Goal: Task Accomplishment & Management: Use online tool/utility

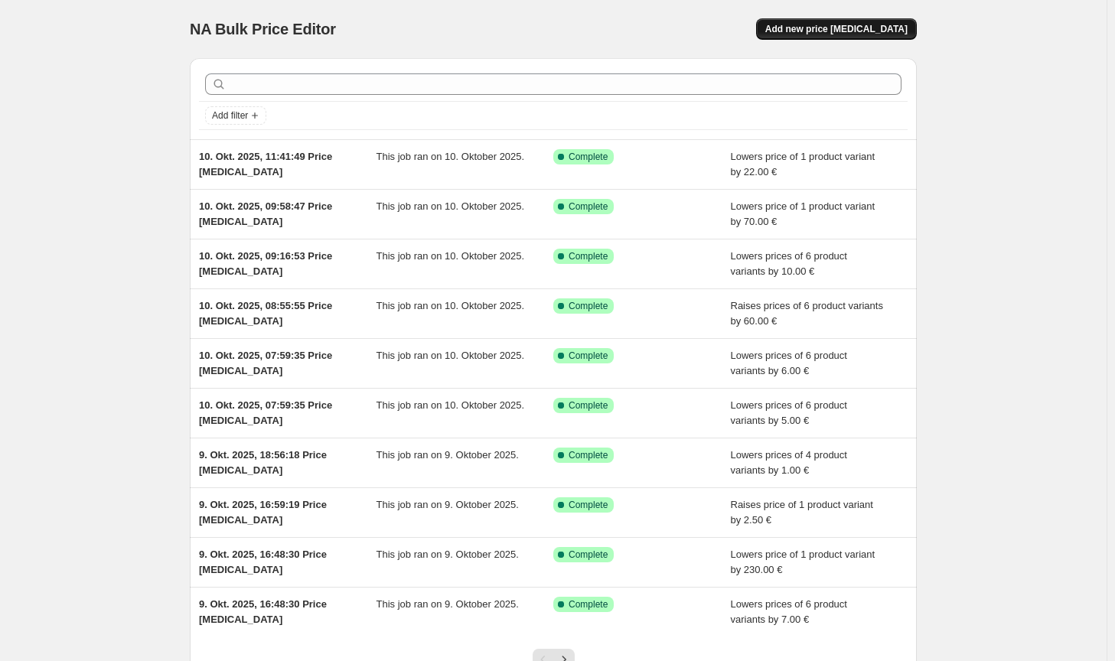
click at [872, 30] on span "Add new price [MEDICAL_DATA]" at bounding box center [836, 29] width 142 height 12
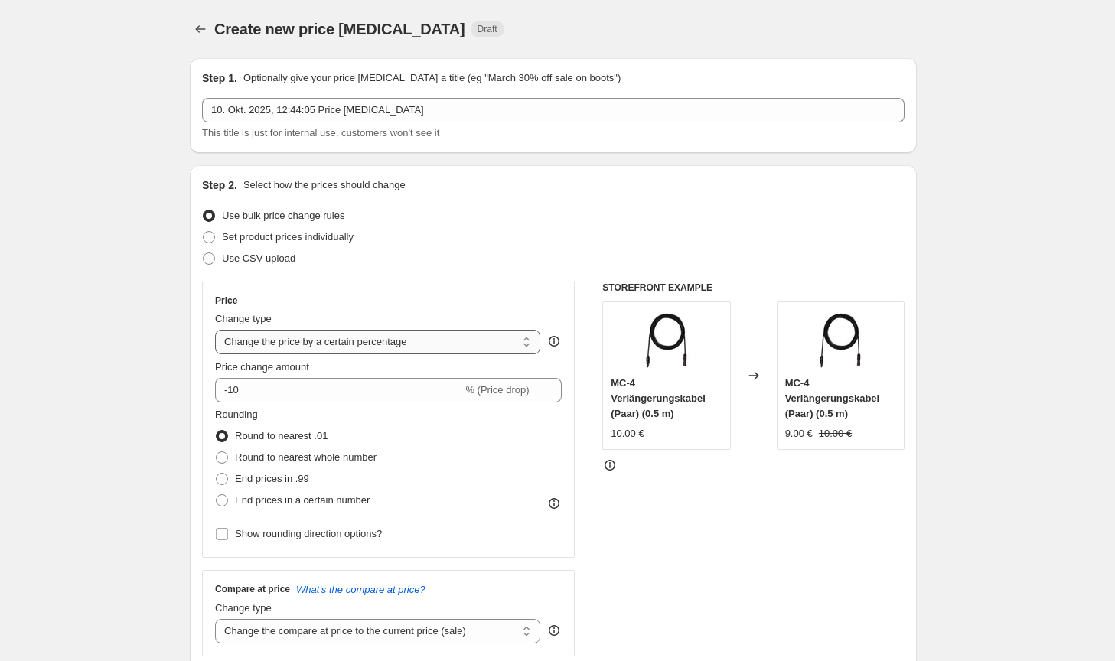
click at [379, 354] on select "Change the price to a certain amount Change the price by a certain amount Chang…" at bounding box center [377, 342] width 325 height 24
select select "to"
click at [218, 330] on select "Change the price to a certain amount Change the price by a certain amount Chang…" at bounding box center [377, 342] width 325 height 24
type input "80.00"
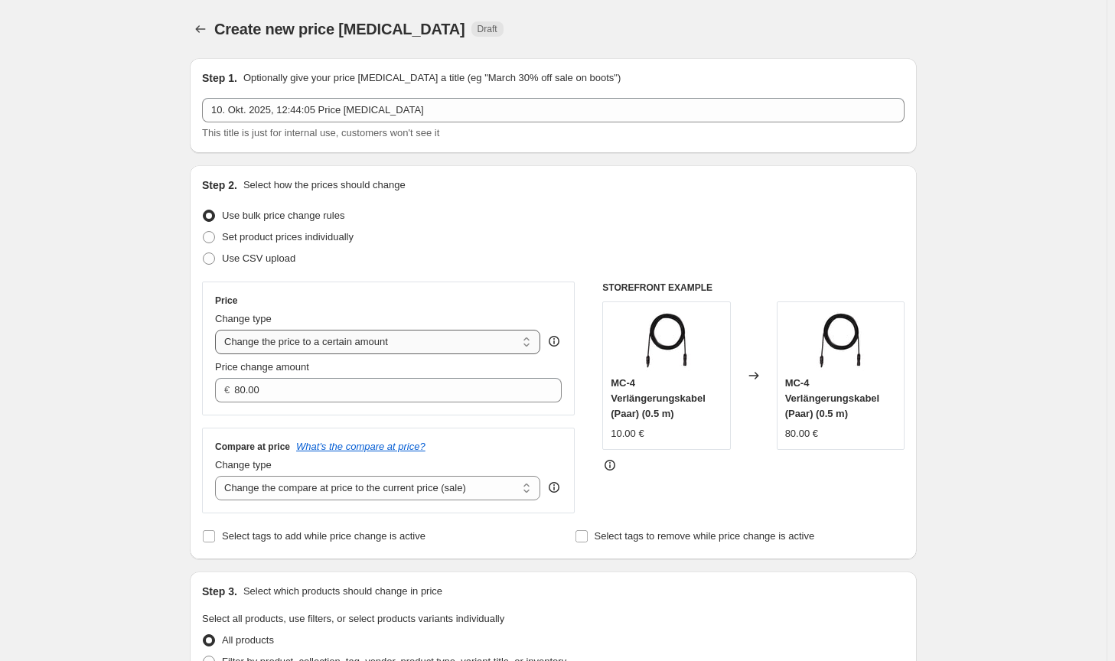
click at [390, 348] on select "Change the price to a certain amount Change the price by a certain amount Chang…" at bounding box center [377, 342] width 325 height 24
select select "by"
click at [218, 330] on select "Change the price to a certain amount Change the price by a certain amount Chang…" at bounding box center [377, 342] width 325 height 24
type input "-10.00"
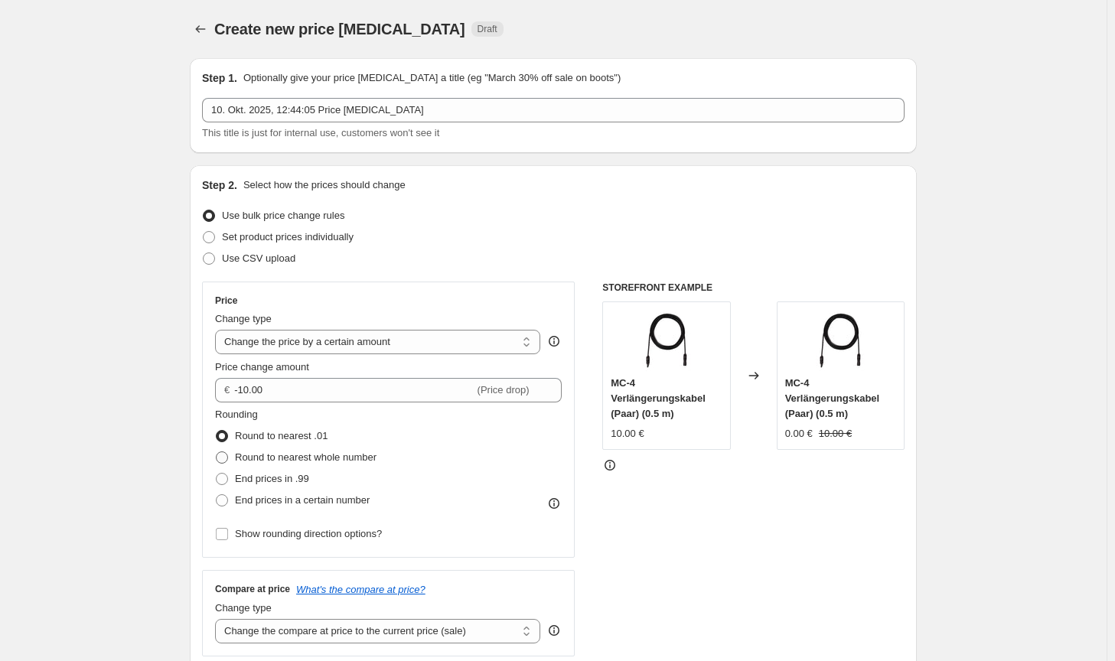
drag, startPoint x: 330, startPoint y: 460, endPoint x: 321, endPoint y: 447, distance: 15.9
click at [330, 460] on span "Round to nearest whole number" at bounding box center [306, 457] width 142 height 11
click at [217, 452] on input "Round to nearest whole number" at bounding box center [216, 452] width 1 height 1
radio input "true"
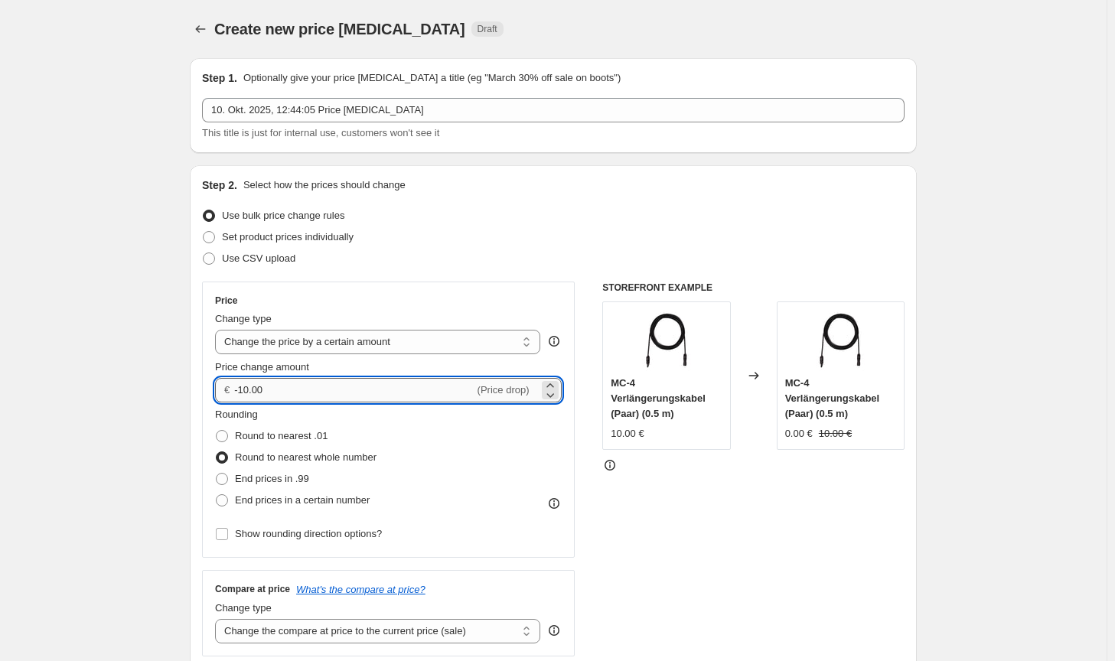
drag, startPoint x: 287, startPoint y: 393, endPoint x: 243, endPoint y: 393, distance: 43.6
click at [243, 393] on input "-10.00" at bounding box center [354, 390] width 240 height 24
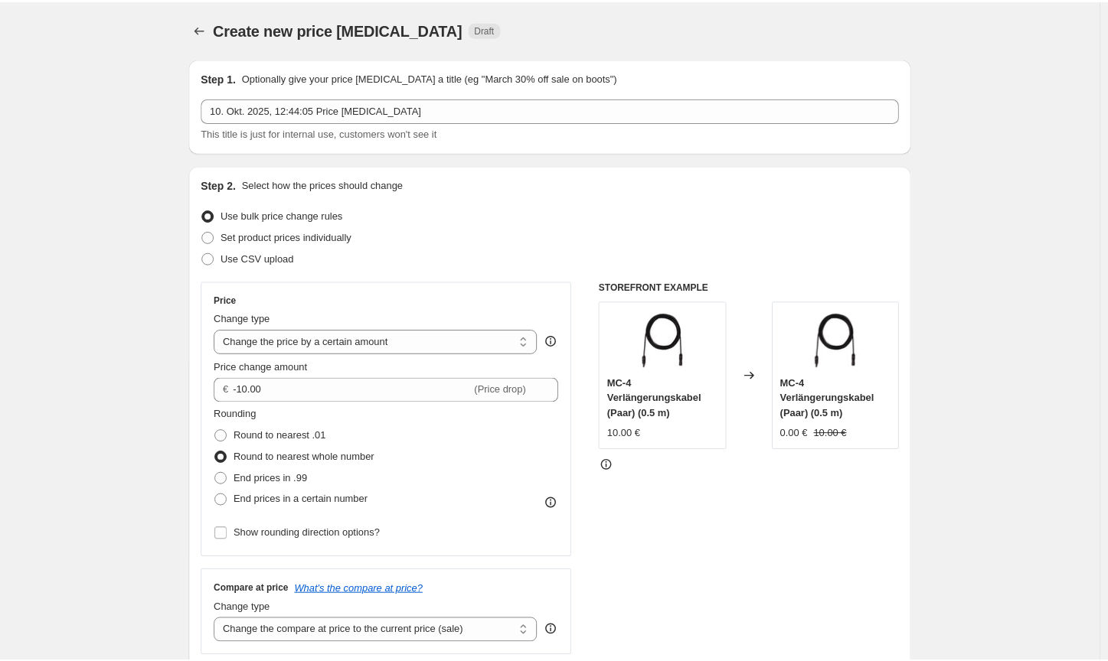
scroll to position [383, 0]
